Goal: Task Accomplishment & Management: Use online tool/utility

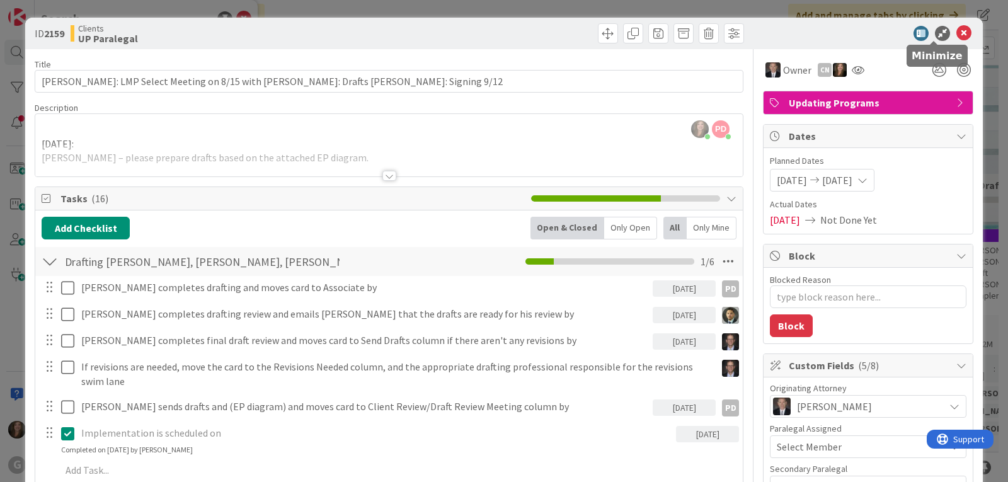
click at [956, 33] on icon at bounding box center [963, 33] width 15 height 15
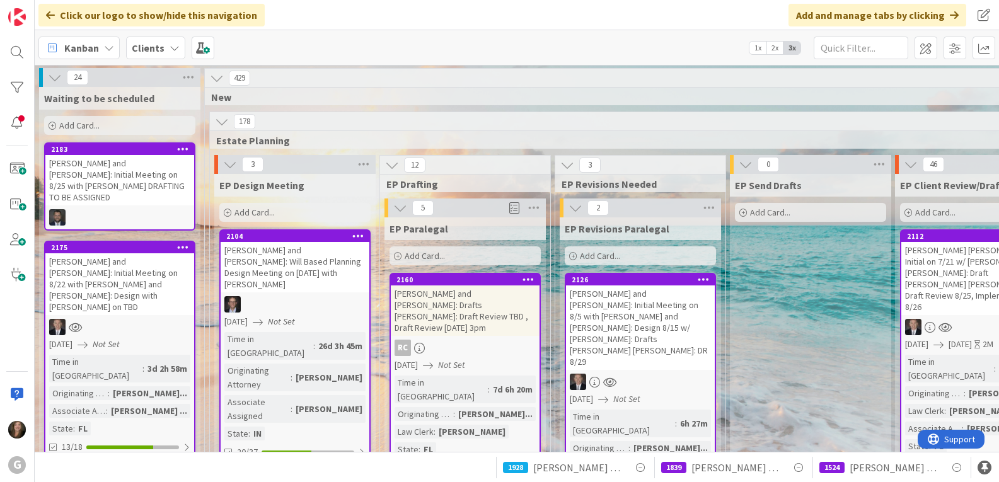
click at [145, 42] on b "Clients" at bounding box center [148, 48] width 33 height 13
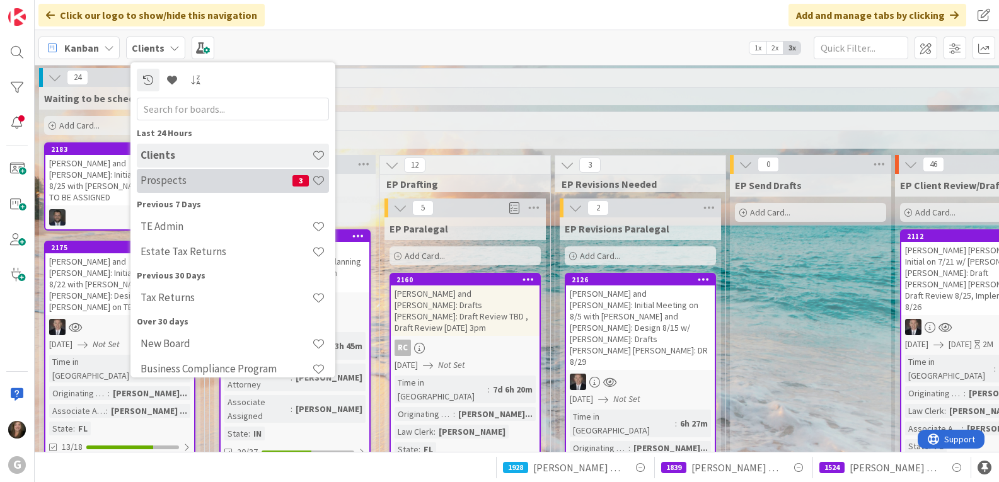
click at [151, 188] on div "Prospects 3" at bounding box center [233, 181] width 192 height 24
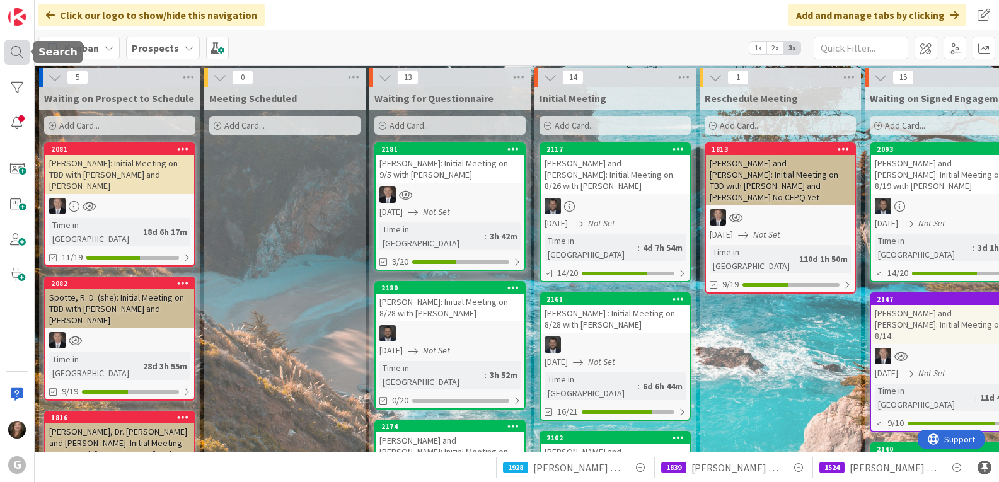
click at [11, 55] on div at bounding box center [16, 52] width 25 height 25
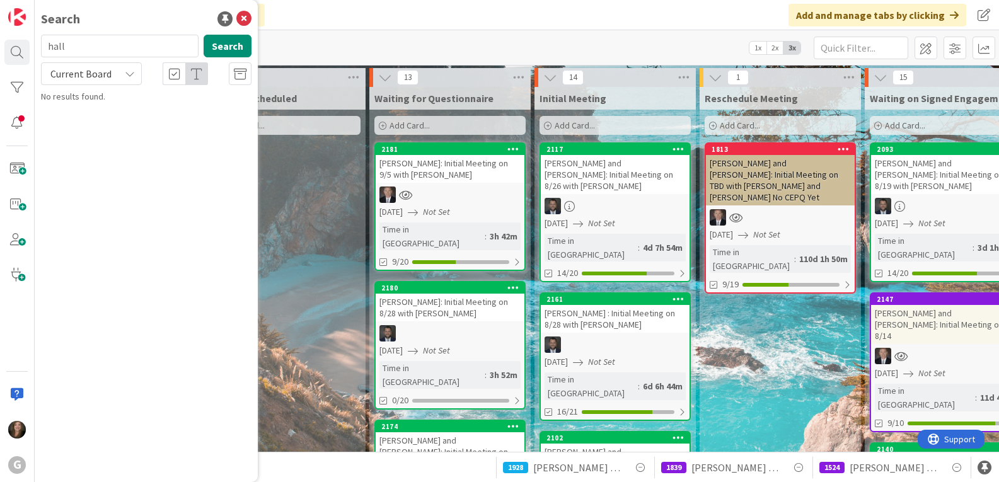
drag, startPoint x: 94, startPoint y: 53, endPoint x: 40, endPoint y: 45, distance: 54.1
click at [40, 45] on div "hall Search" at bounding box center [146, 49] width 226 height 28
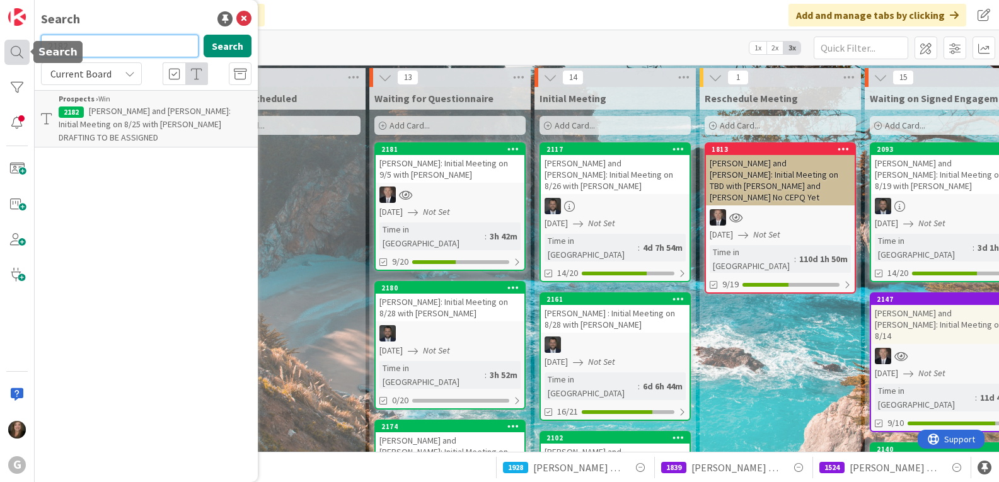
drag, startPoint x: 81, startPoint y: 45, endPoint x: 25, endPoint y: 40, distance: 55.7
click at [25, 40] on div "G Search 2182 Search Current Board Prospects › Win 2182 [PERSON_NAME] and [PERS…" at bounding box center [17, 241] width 35 height 482
type input "knight"
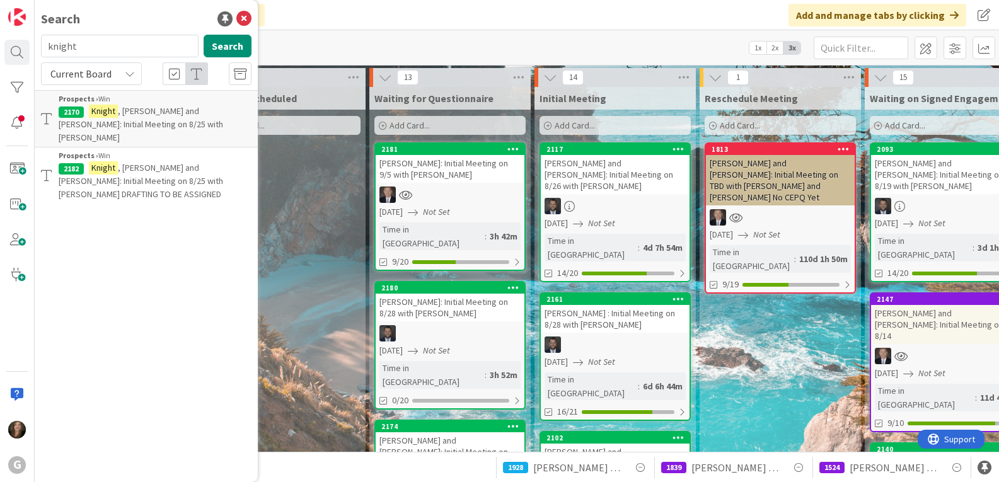
click at [107, 161] on mark "Knight" at bounding box center [103, 167] width 29 height 13
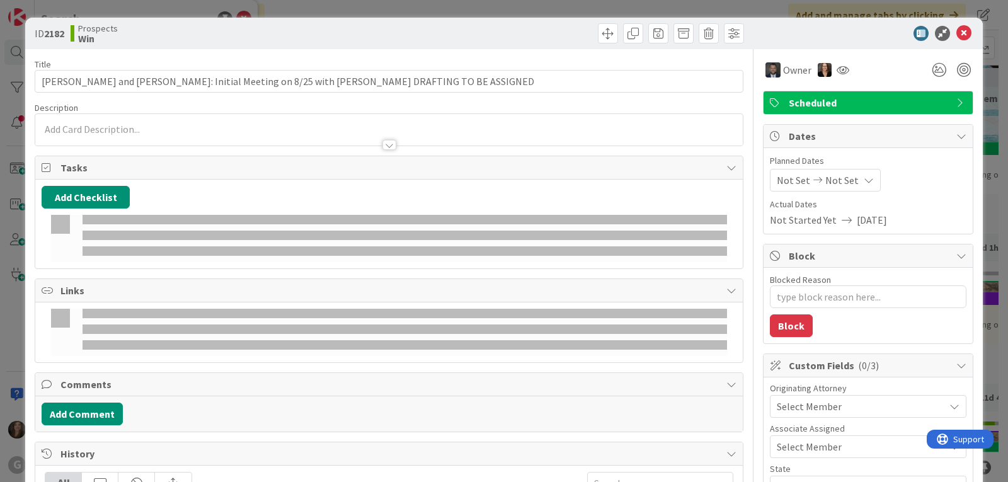
type textarea "x"
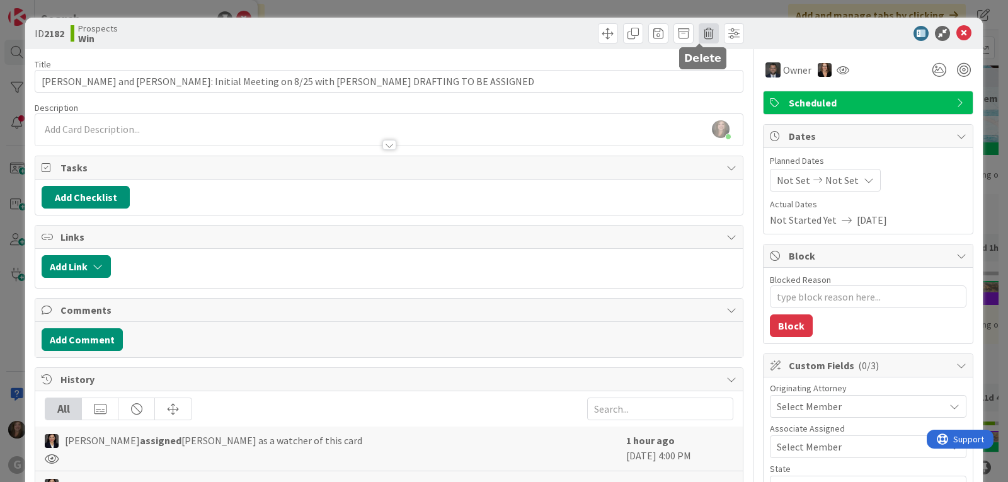
click at [700, 34] on span at bounding box center [709, 33] width 20 height 20
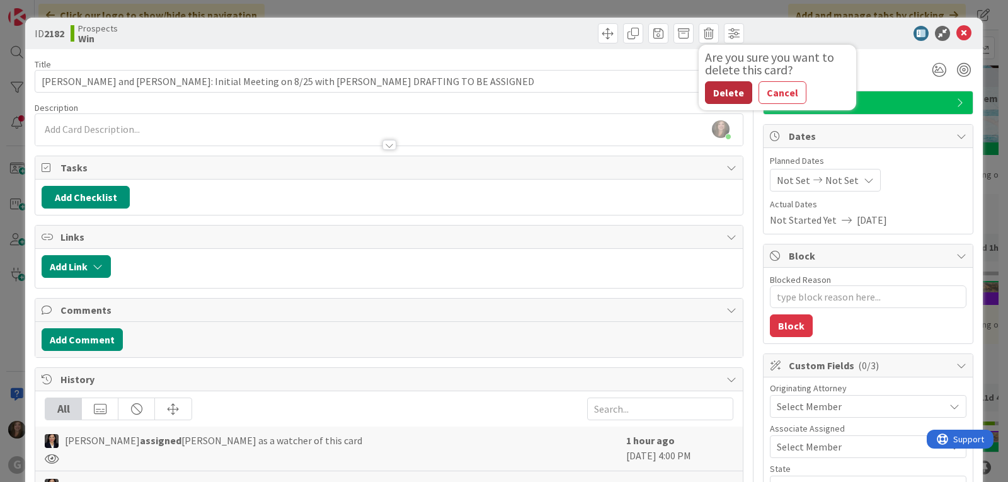
click at [709, 93] on button "Delete" at bounding box center [728, 92] width 47 height 23
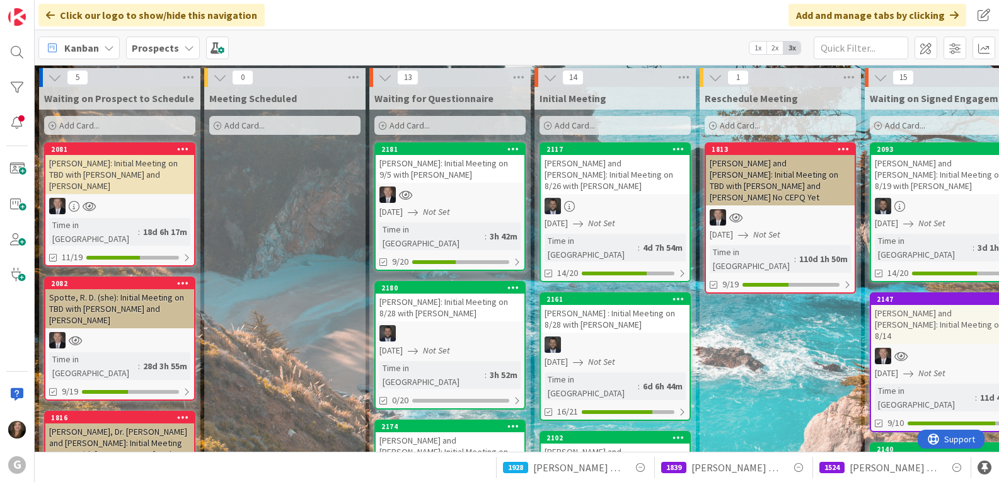
click at [184, 49] on icon at bounding box center [189, 48] width 10 height 10
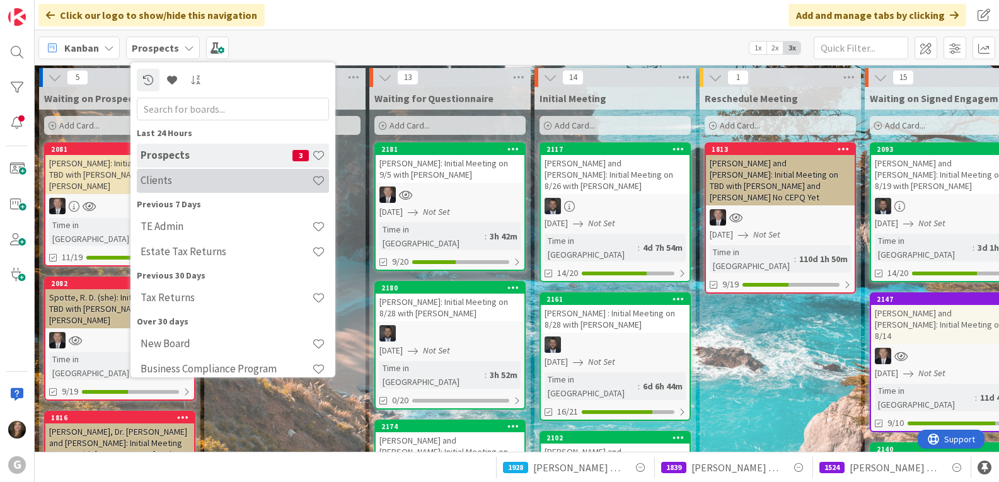
click at [164, 177] on h4 "Clients" at bounding box center [225, 180] width 171 height 13
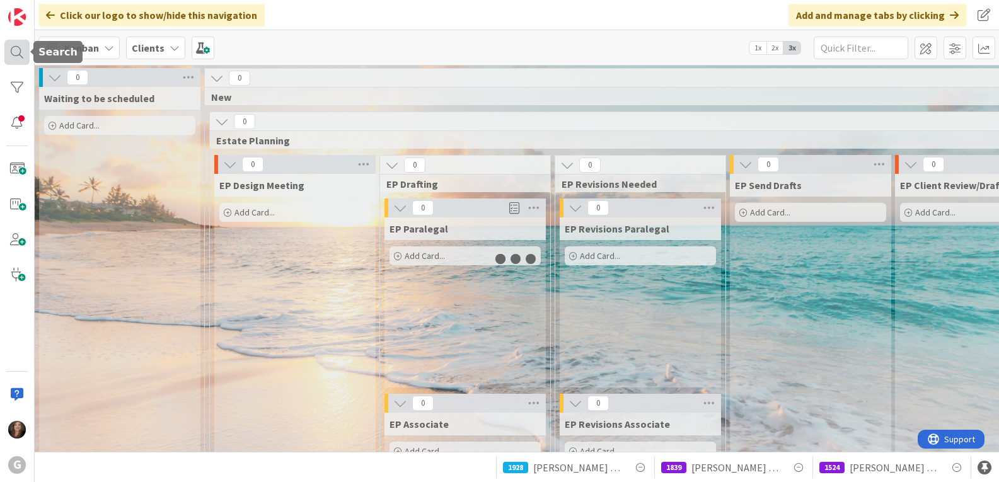
click at [13, 51] on div at bounding box center [16, 52] width 25 height 25
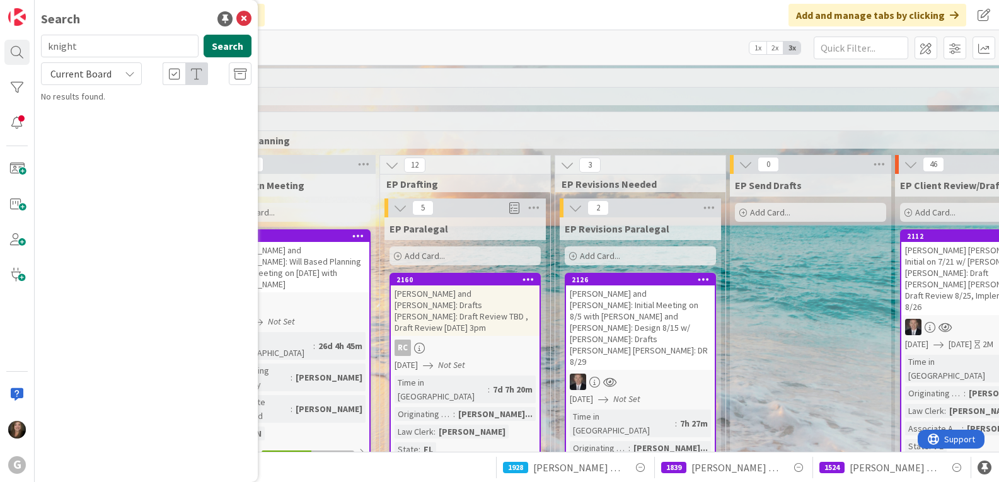
click at [228, 44] on button "Search" at bounding box center [227, 46] width 48 height 23
